Goal: Task Accomplishment & Management: Use online tool/utility

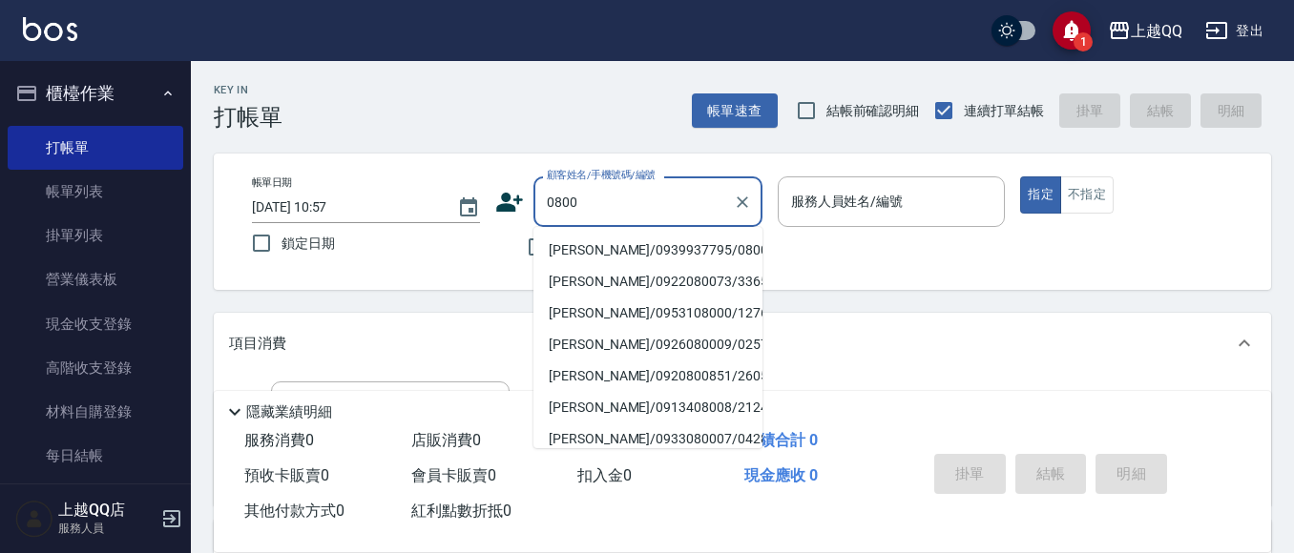
click at [583, 241] on li "[PERSON_NAME]/0939937795/0800" at bounding box center [647, 250] width 229 height 31
type input "[PERSON_NAME]/0939937795/0800"
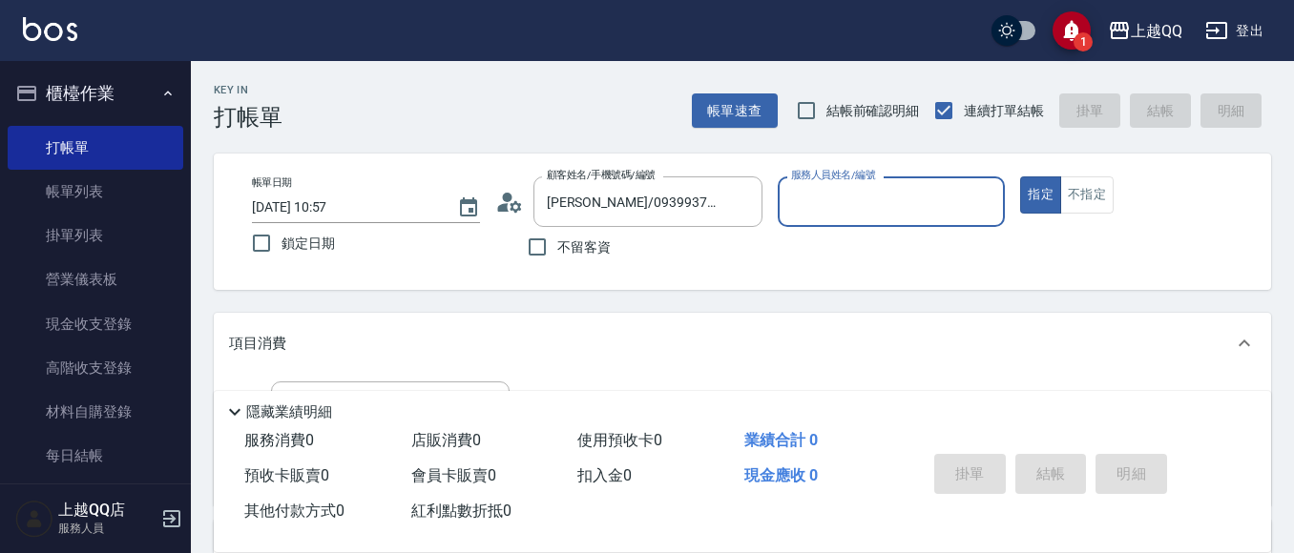
type input "[PERSON_NAME]-8"
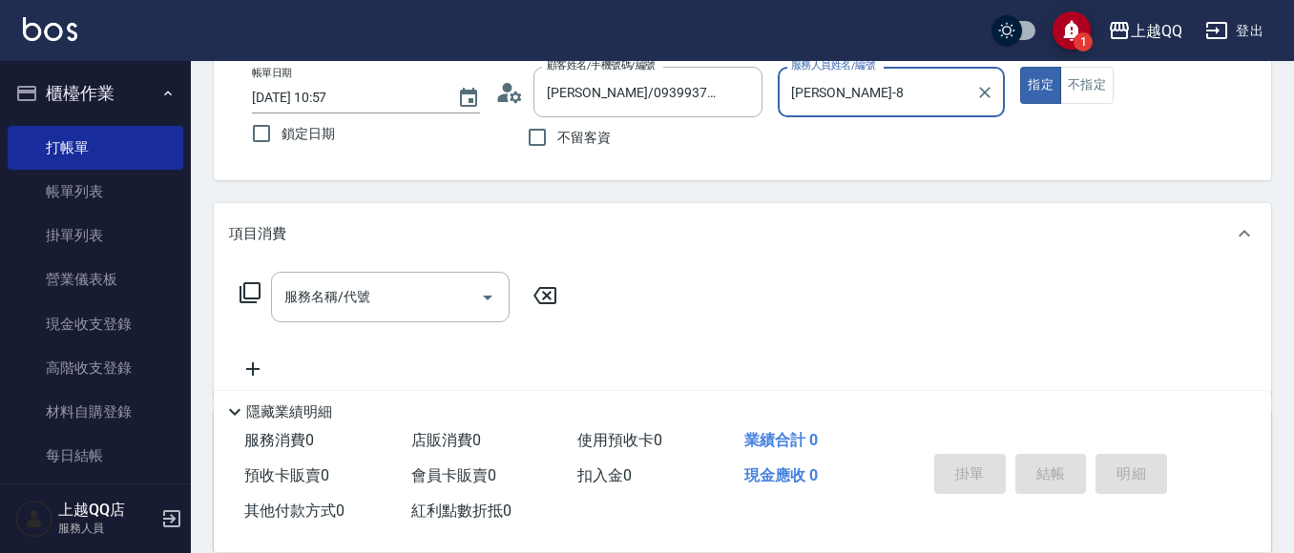
scroll to position [219, 0]
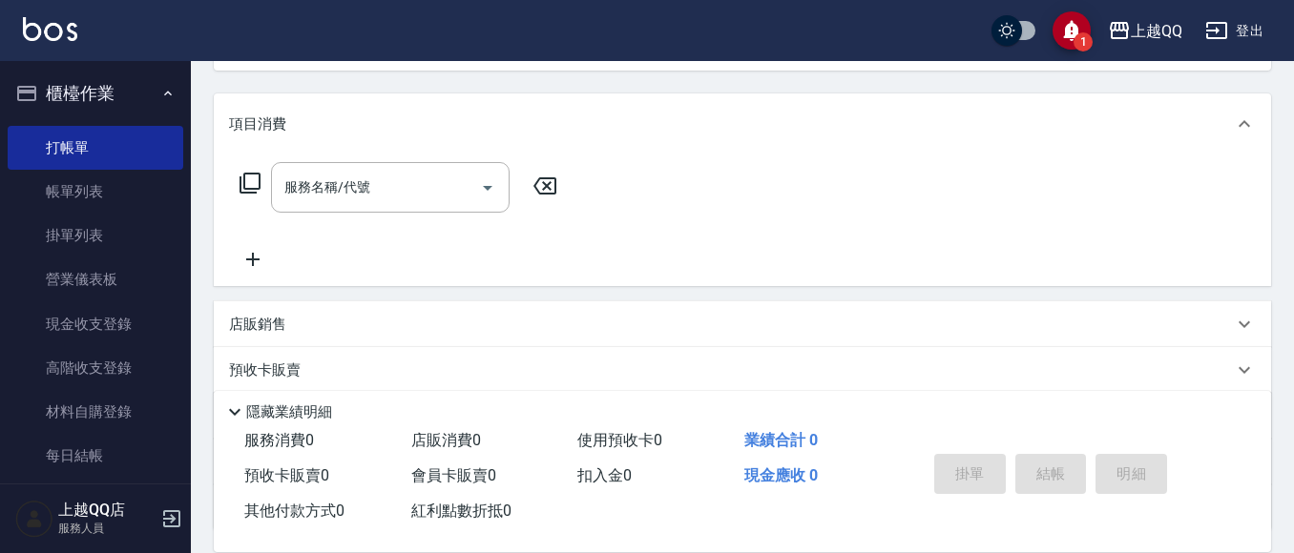
click at [266, 178] on div "服務名稱/代號 服務名稱/代號" at bounding box center [399, 187] width 340 height 51
click at [236, 186] on div "服務名稱/代號 服務名稱/代號" at bounding box center [399, 187] width 340 height 51
click at [237, 186] on div "服務名稱/代號 服務名稱/代號" at bounding box center [399, 187] width 340 height 51
click at [254, 177] on icon at bounding box center [250, 183] width 23 height 23
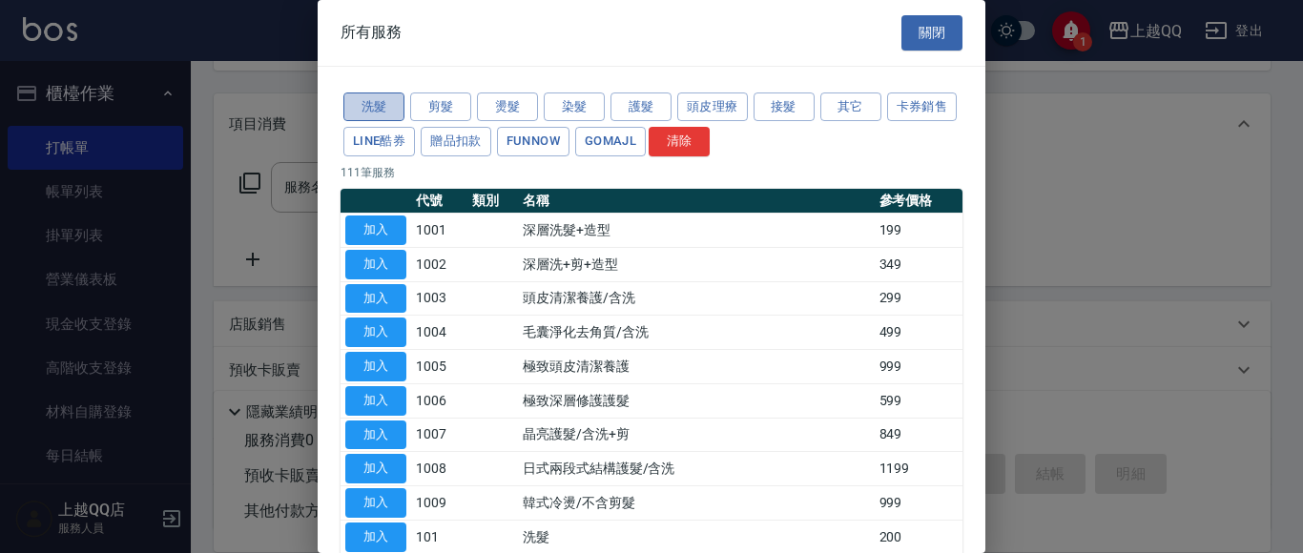
click at [365, 94] on button "洗髮" at bounding box center [373, 108] width 61 height 30
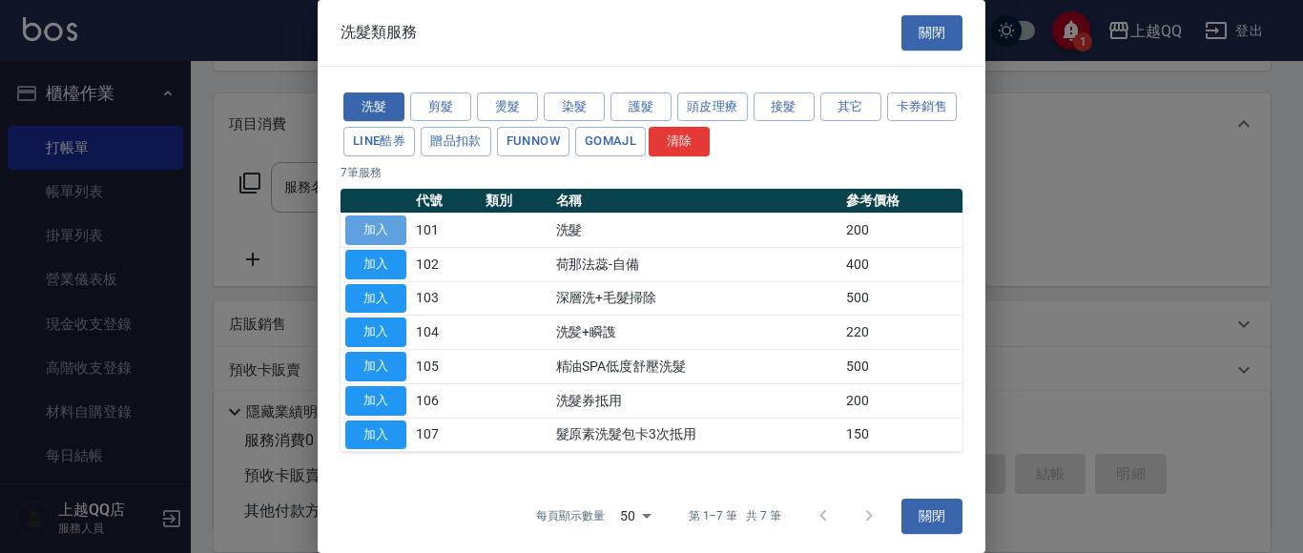
click at [350, 232] on button "加入" at bounding box center [375, 231] width 61 height 30
type input "洗髮(101)"
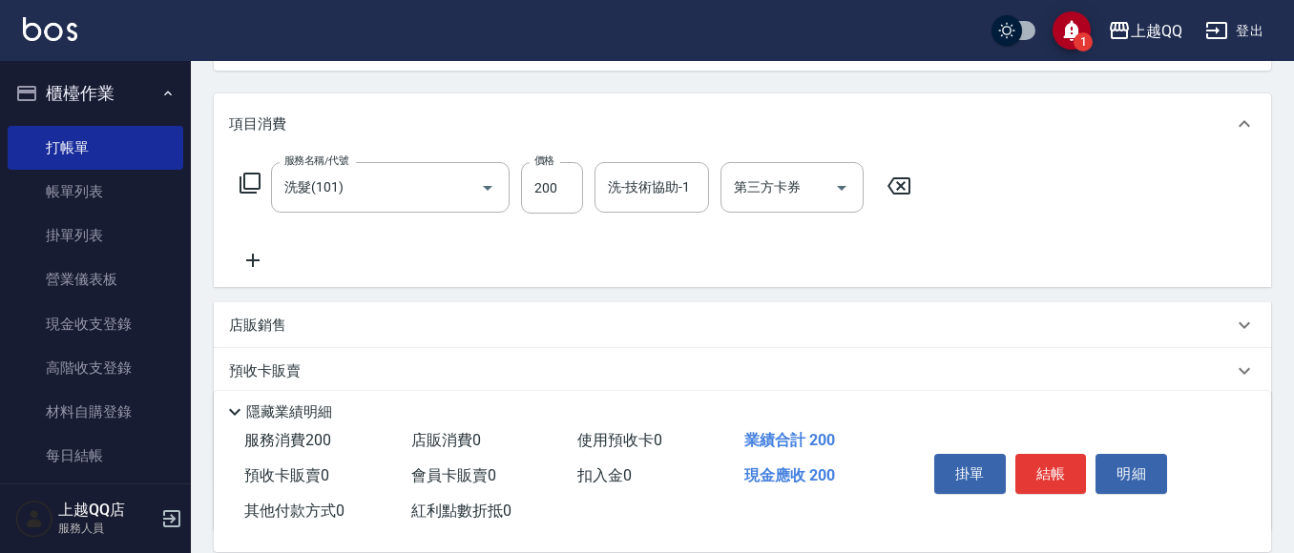
click at [248, 178] on icon at bounding box center [250, 183] width 23 height 23
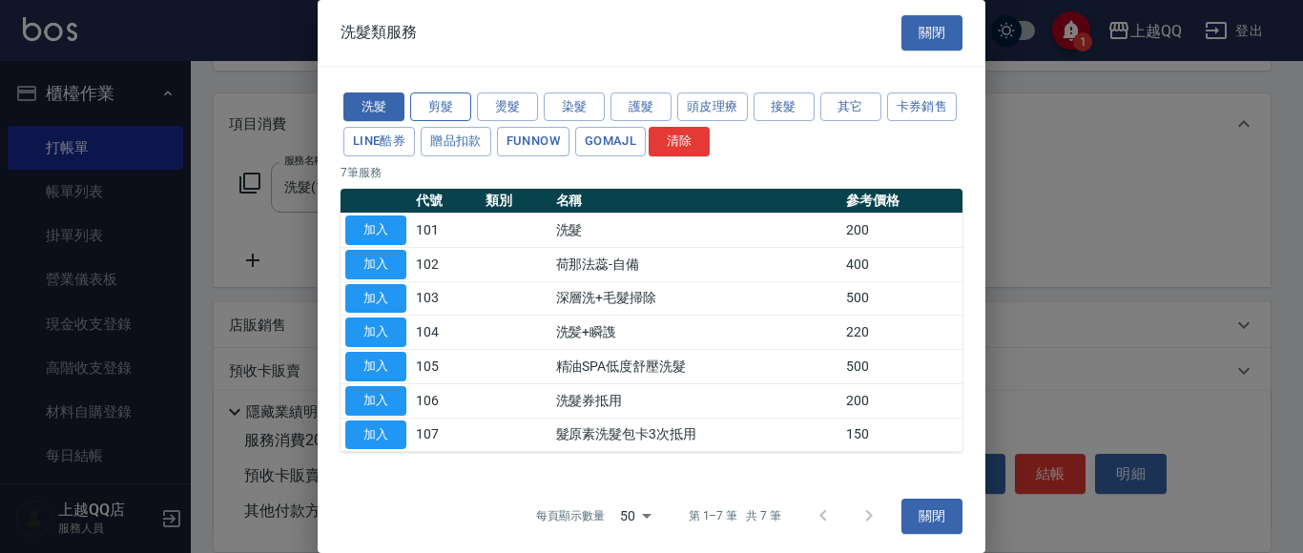
click at [439, 104] on button "剪髮" at bounding box center [440, 108] width 61 height 30
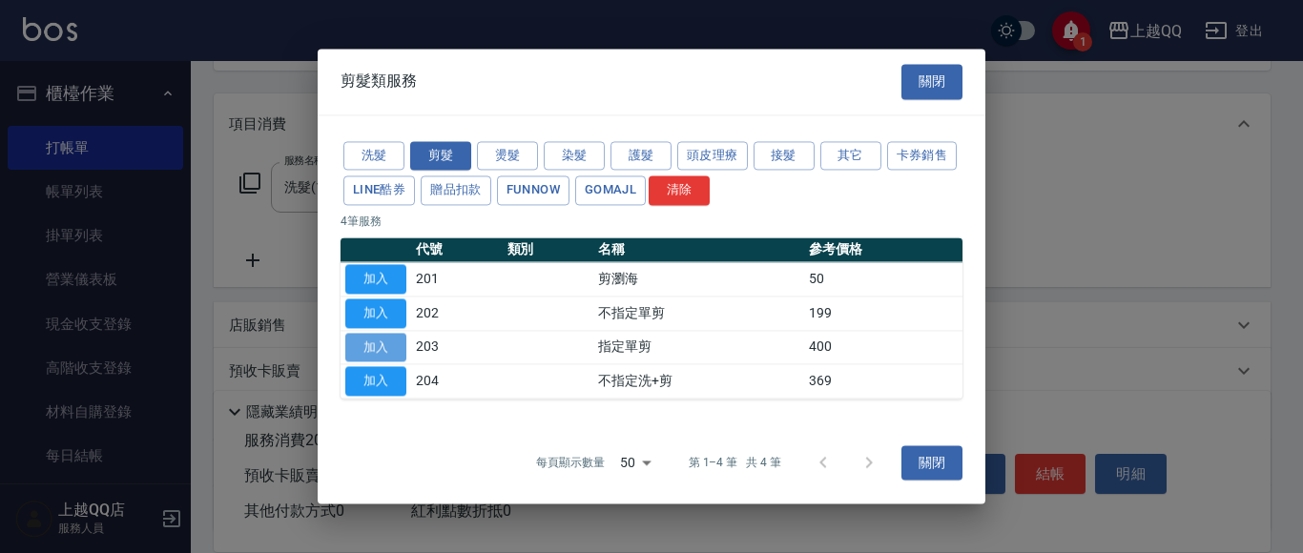
click at [367, 345] on button "加入" at bounding box center [375, 348] width 61 height 30
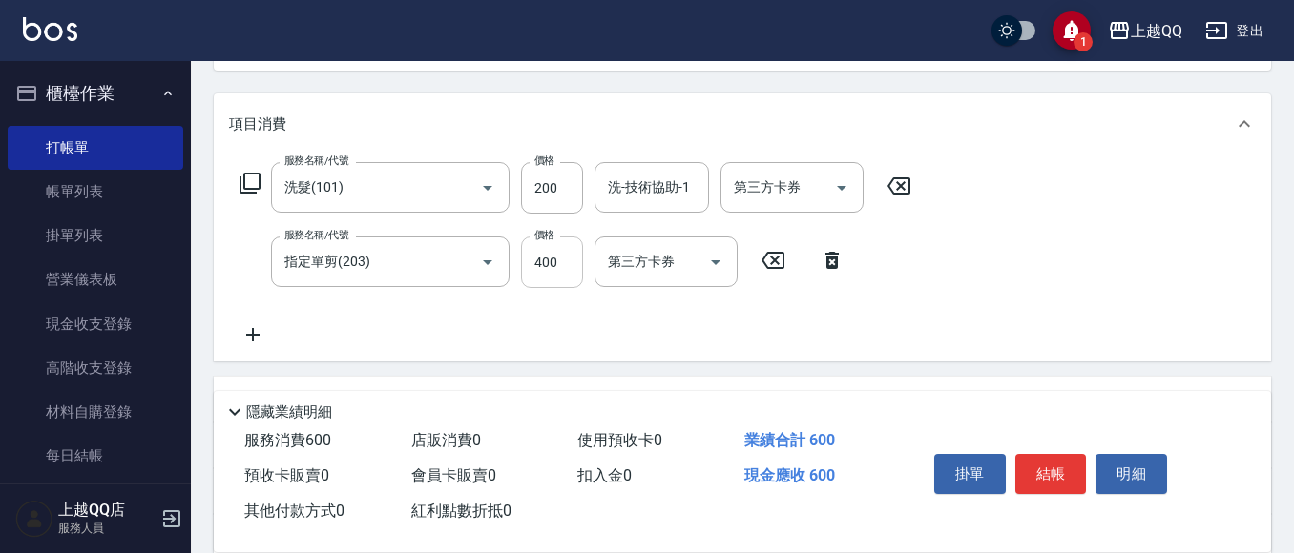
click at [579, 261] on input "400" at bounding box center [552, 263] width 62 height 52
type input "350"
click at [564, 199] on input "200" at bounding box center [552, 188] width 62 height 52
type input "230"
click at [627, 180] on div "洗-技術協助-1 洗-技術協助-1" at bounding box center [651, 187] width 114 height 51
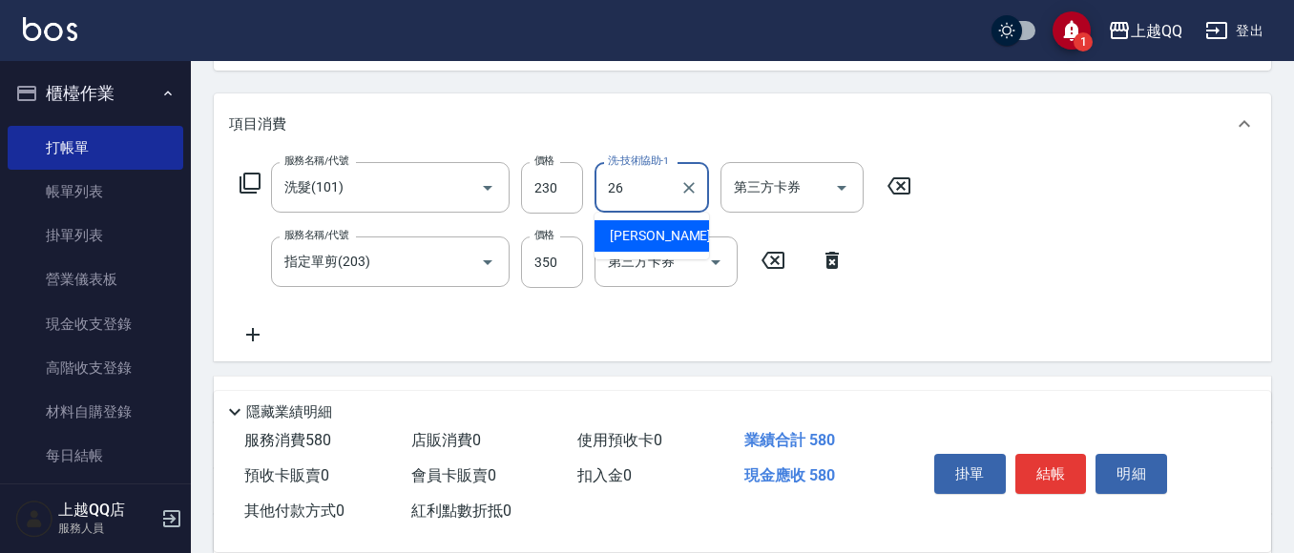
click at [636, 231] on span "[PERSON_NAME]-26" at bounding box center [670, 236] width 120 height 20
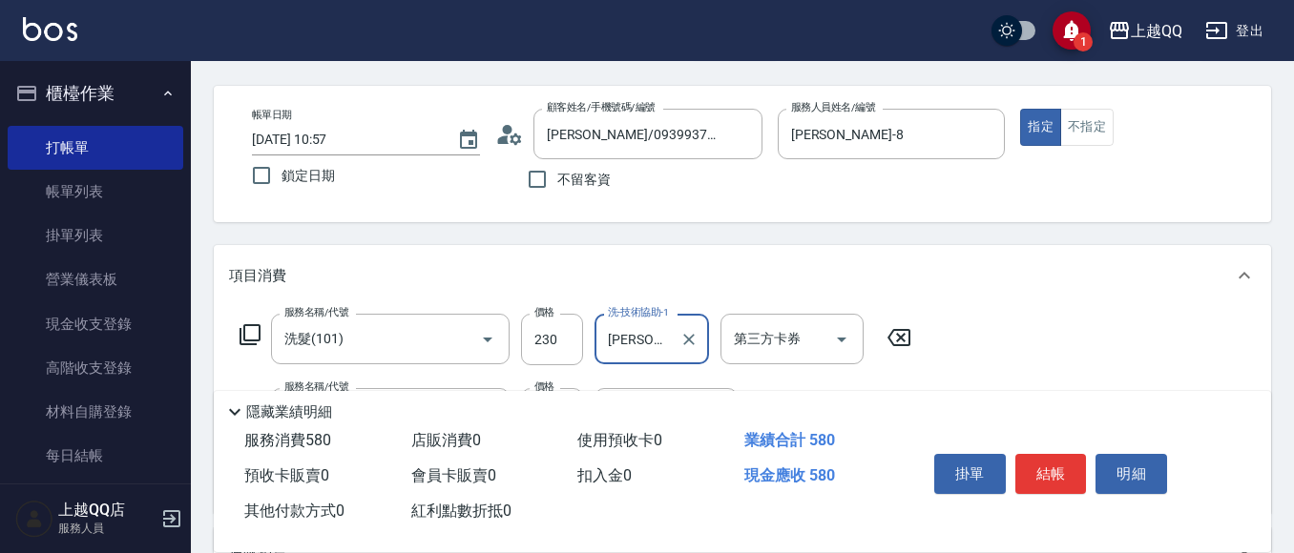
scroll to position [129, 0]
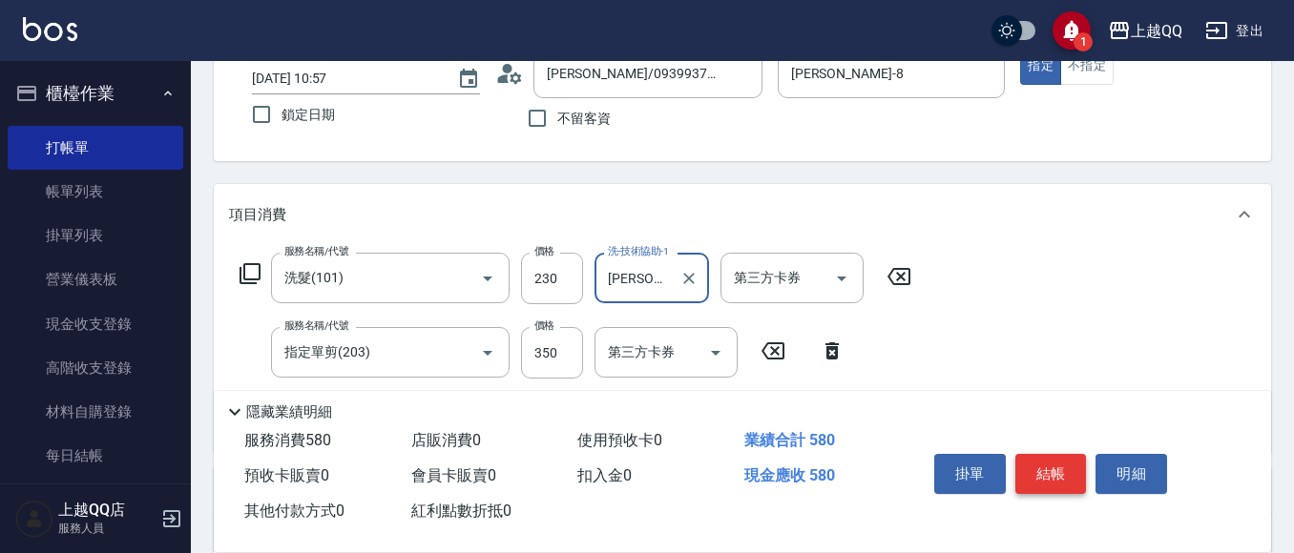
type input "[PERSON_NAME]-26"
click at [1076, 467] on button "結帳" at bounding box center [1051, 474] width 72 height 40
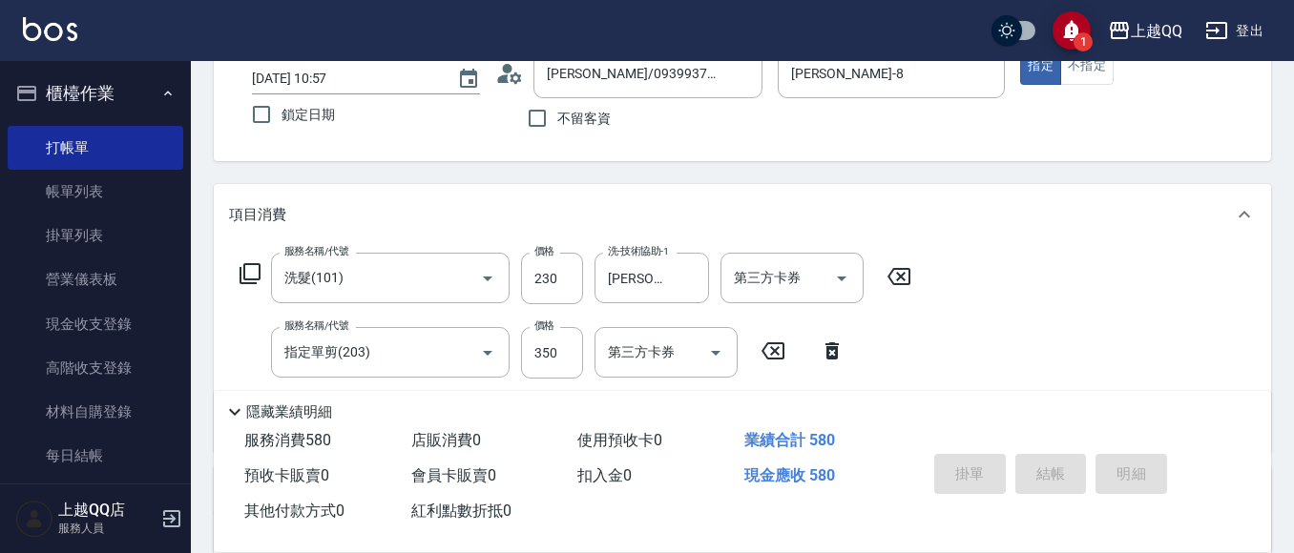
type input "[DATE] 11:51"
